Goal: Navigation & Orientation: Find specific page/section

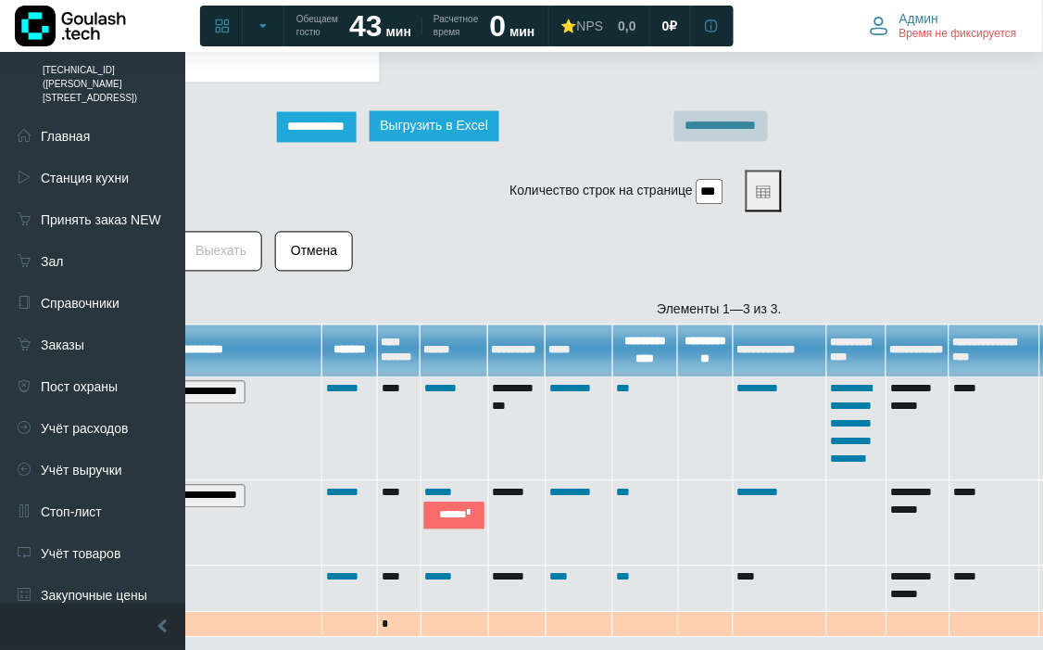
scroll to position [696, 263]
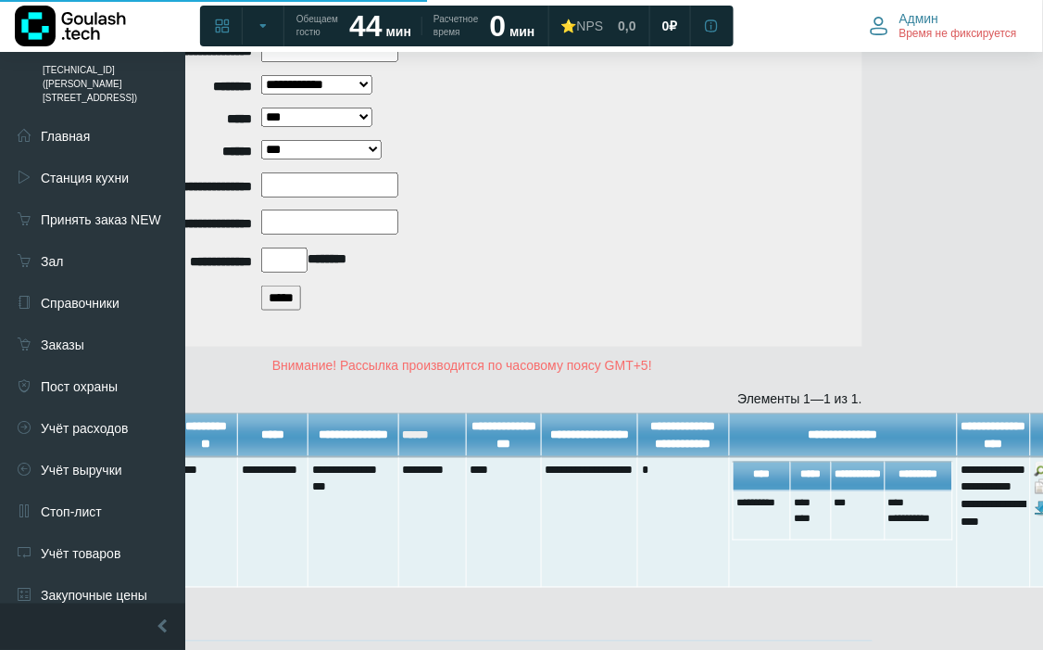
scroll to position [304, 152]
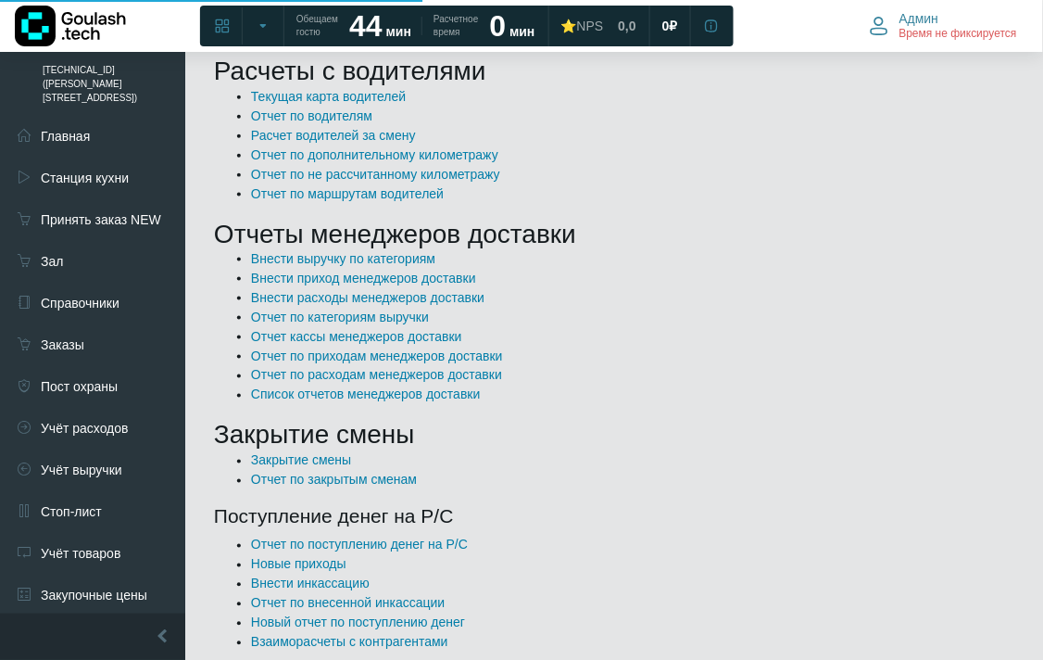
scroll to position [411, 0]
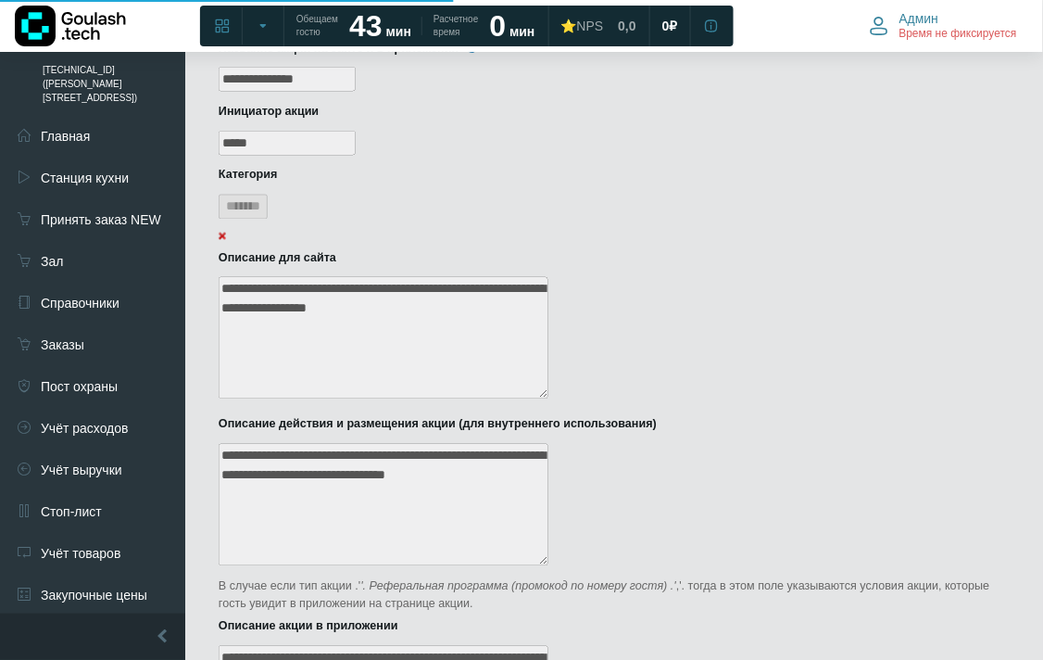
scroll to position [617, 0]
